Goal: Complete application form

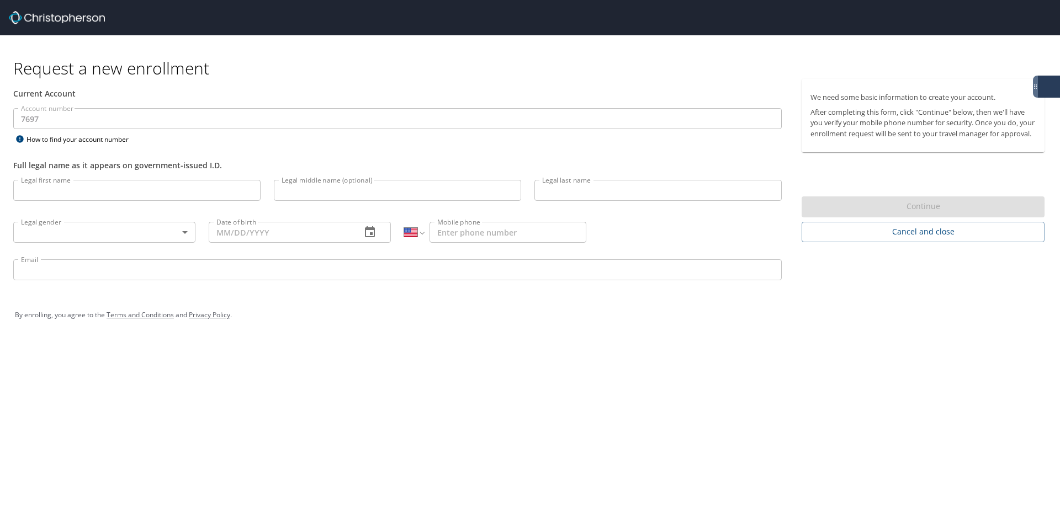
select select "US"
click at [153, 194] on input "Legal first name" at bounding box center [136, 190] width 247 height 21
type input "[PERSON_NAME]"
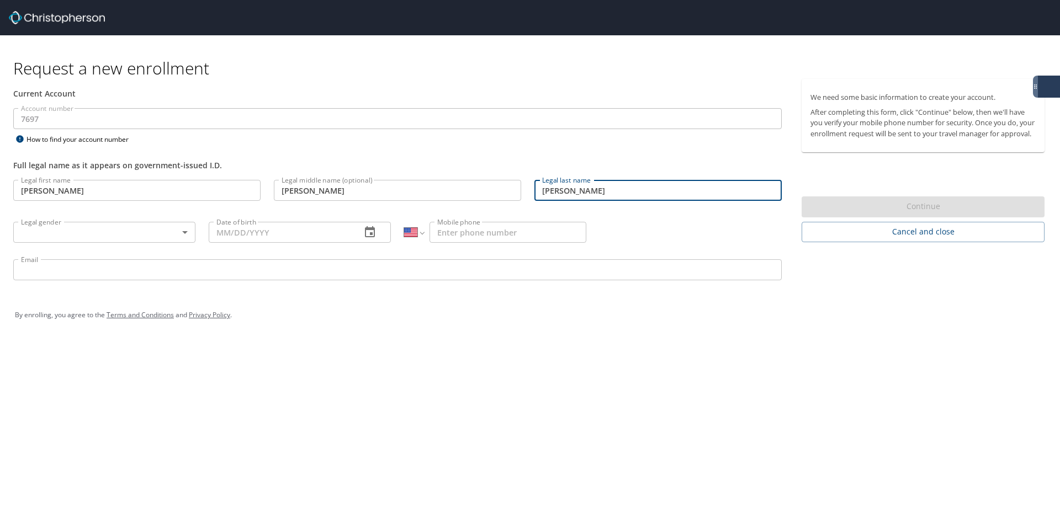
type input "[PERSON_NAME]"
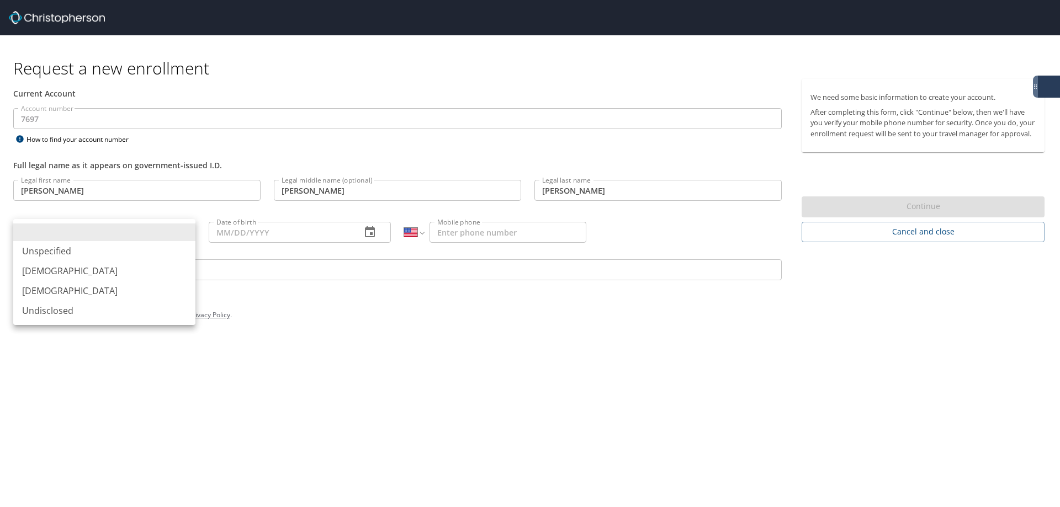
click at [60, 227] on body "Request a new enrollment Current Account Account number 7697 Account number How…" at bounding box center [530, 253] width 1060 height 507
click at [70, 290] on li "[DEMOGRAPHIC_DATA]" at bounding box center [104, 291] width 182 height 20
type input "[DEMOGRAPHIC_DATA]"
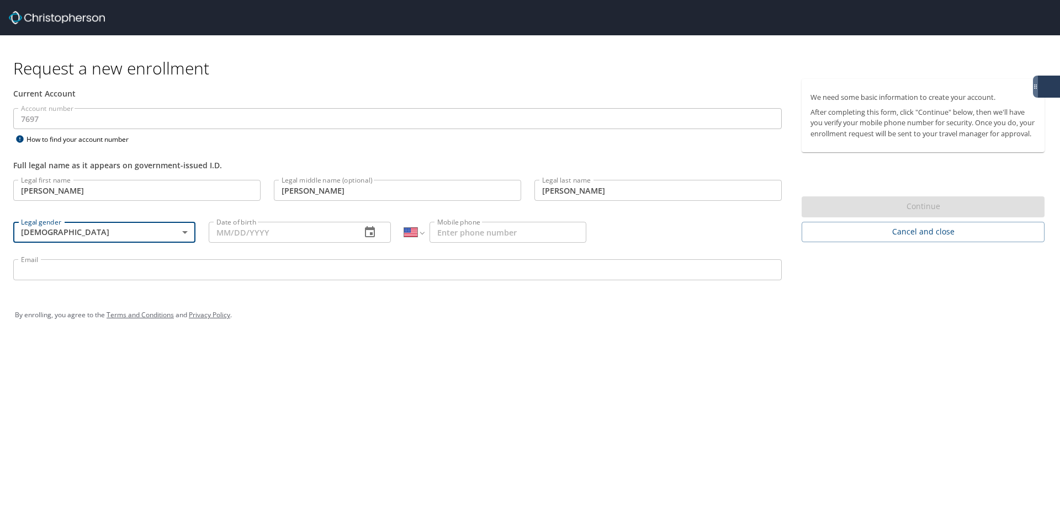
click at [227, 238] on input "Date of birth" at bounding box center [281, 232] width 144 height 21
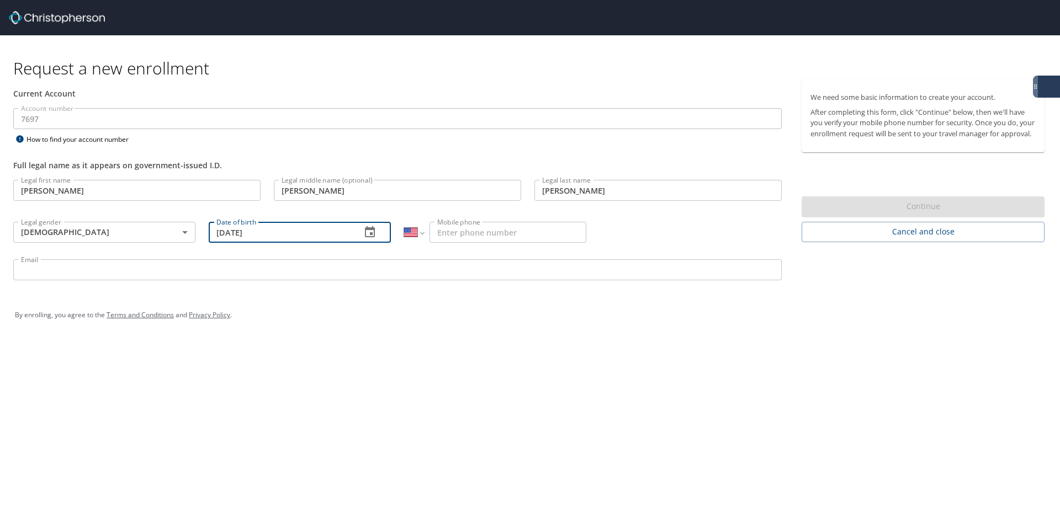
type input "[DATE]"
click at [561, 224] on input "Mobile phone" at bounding box center [508, 232] width 157 height 21
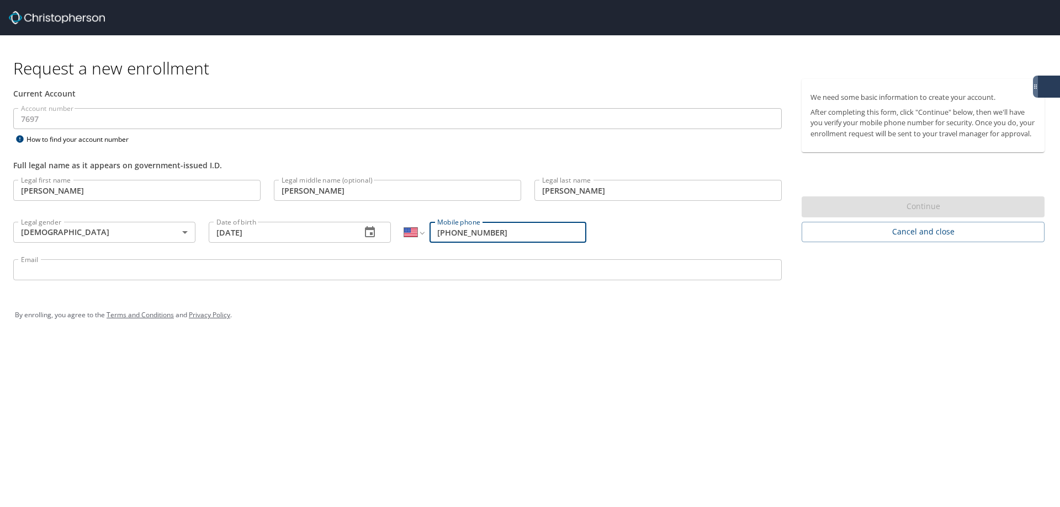
type input "[PHONE_NUMBER]"
click at [525, 277] on input "Email" at bounding box center [397, 270] width 769 height 21
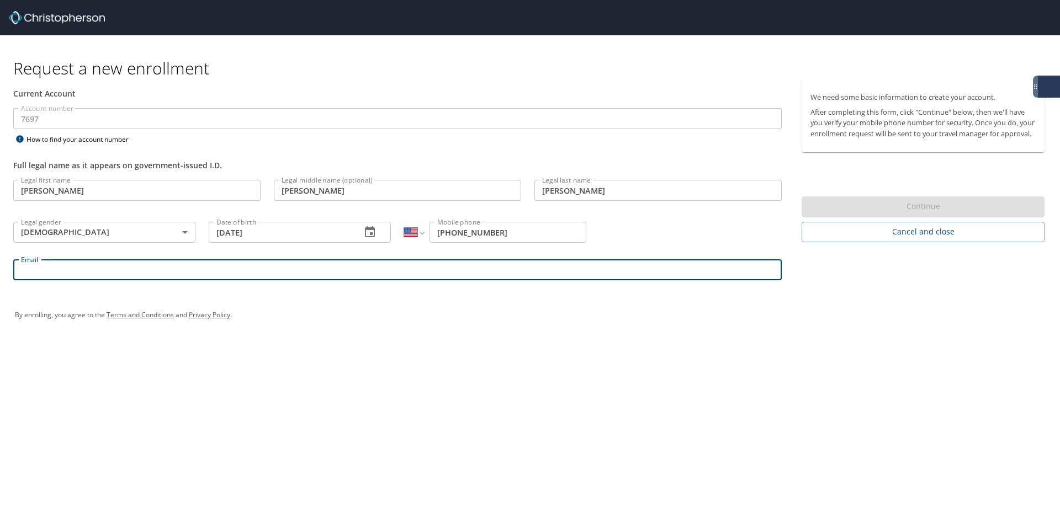
type input "[PERSON_NAME][EMAIL_ADDRESS][DOMAIN_NAME]"
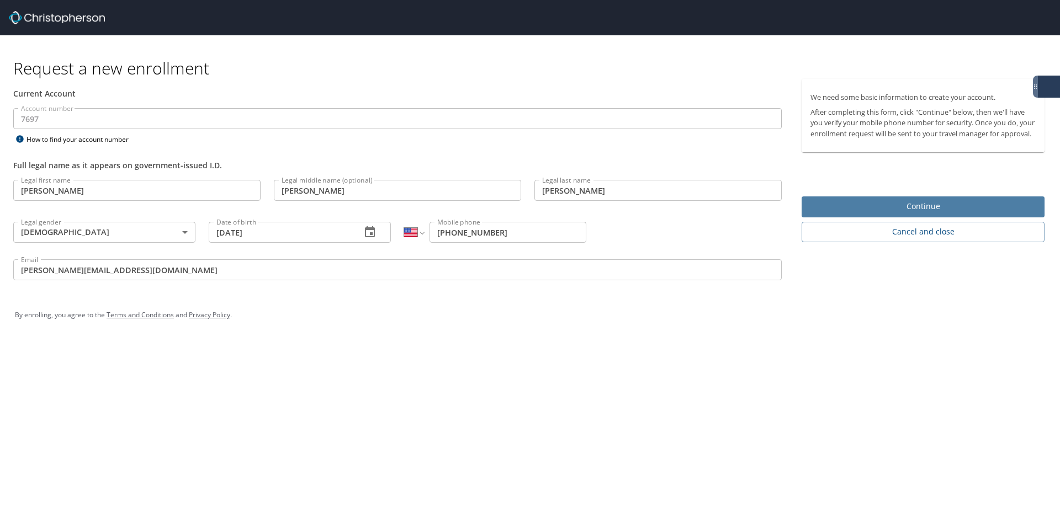
click at [962, 214] on span "Continue" at bounding box center [923, 207] width 225 height 14
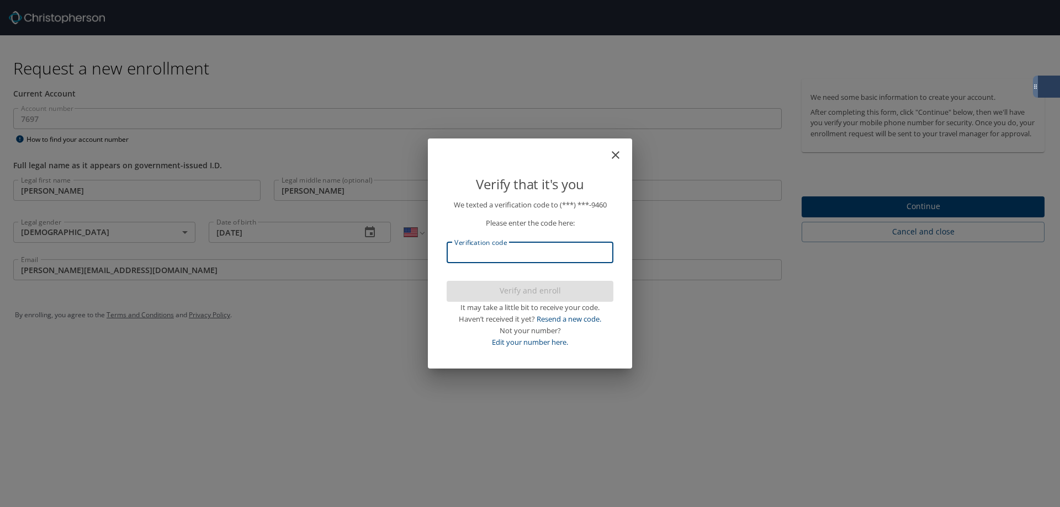
click at [505, 254] on input "Verification code" at bounding box center [530, 252] width 167 height 21
type input "514695"
